Goal: Navigation & Orientation: Find specific page/section

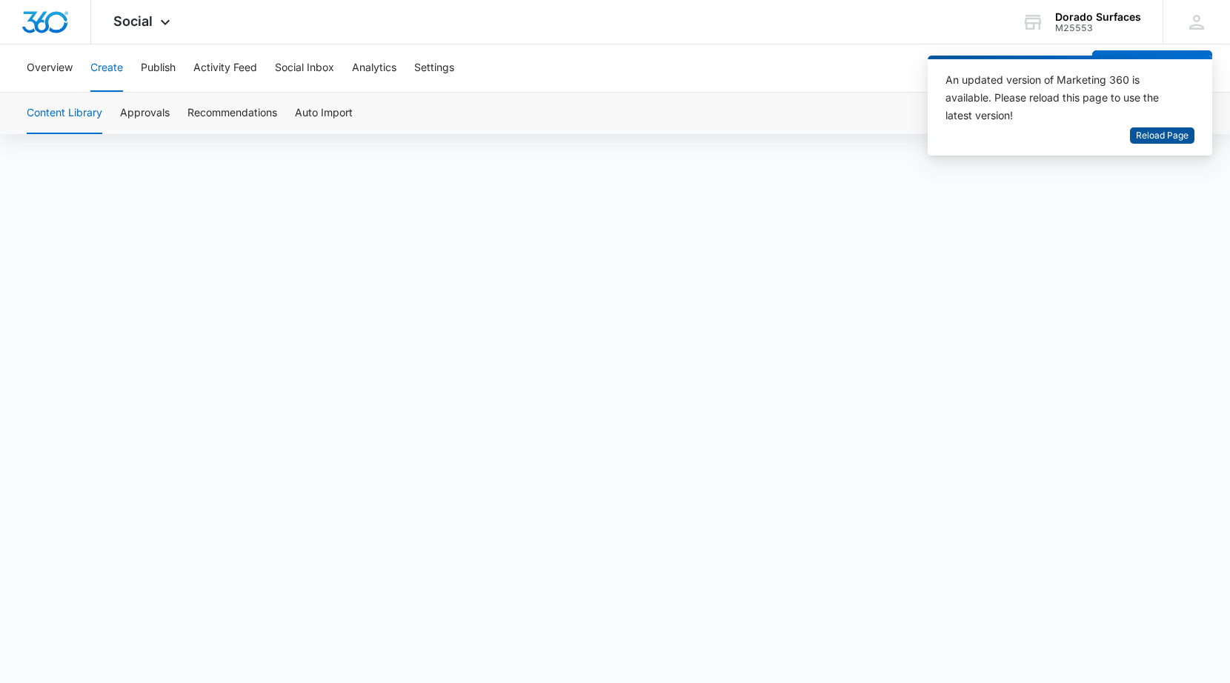
click at [1160, 137] on span "Reload Page" at bounding box center [1162, 136] width 53 height 14
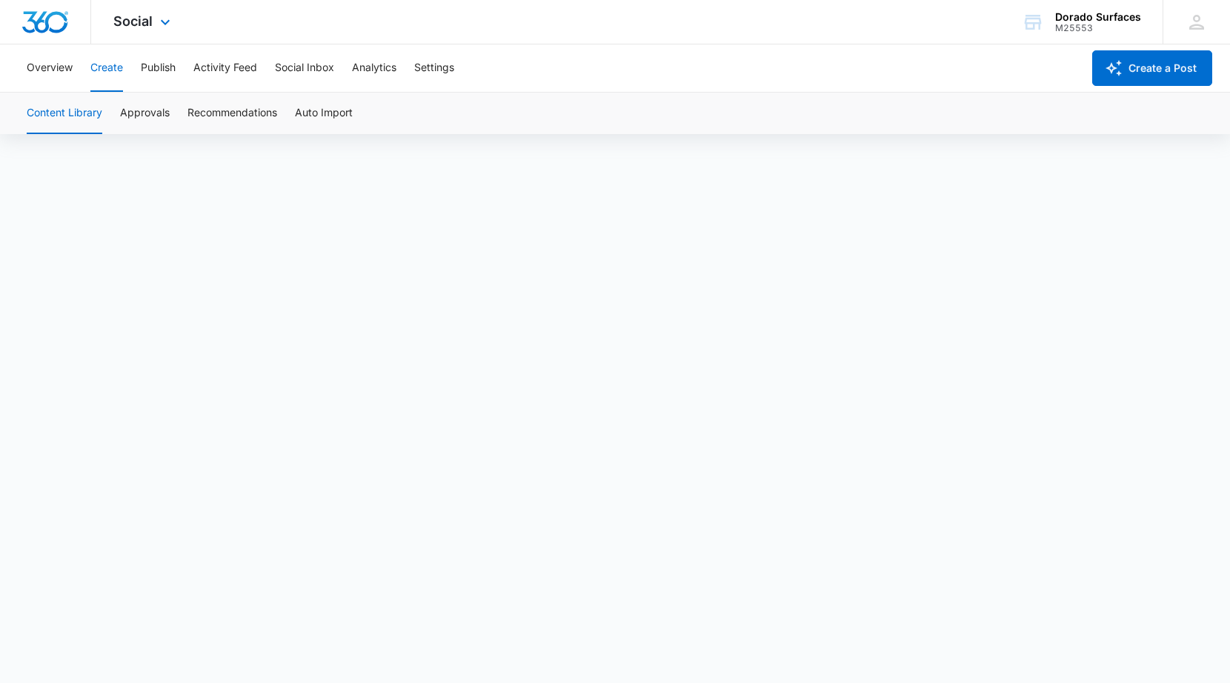
click at [153, 19] on div "Social Apps Reputation Websites Forms CRM Email Social Content Ads Intelligence…" at bounding box center [143, 22] width 105 height 44
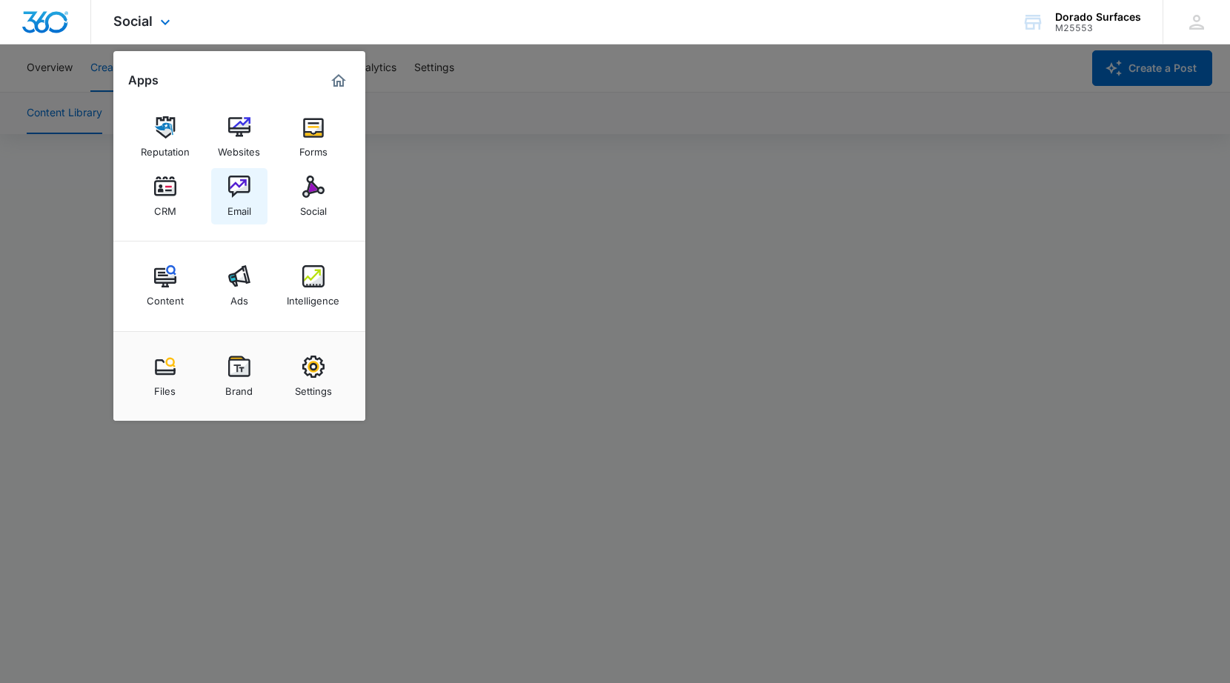
click at [239, 193] on img at bounding box center [239, 187] width 22 height 22
